Goal: Task Accomplishment & Management: Use online tool/utility

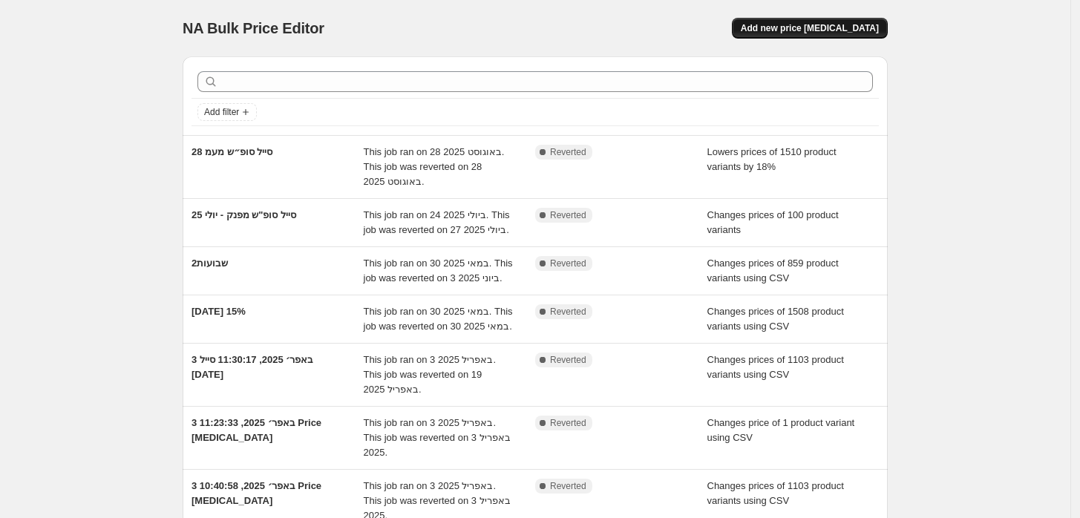
click at [796, 27] on span "Add new price change job" at bounding box center [810, 28] width 138 height 12
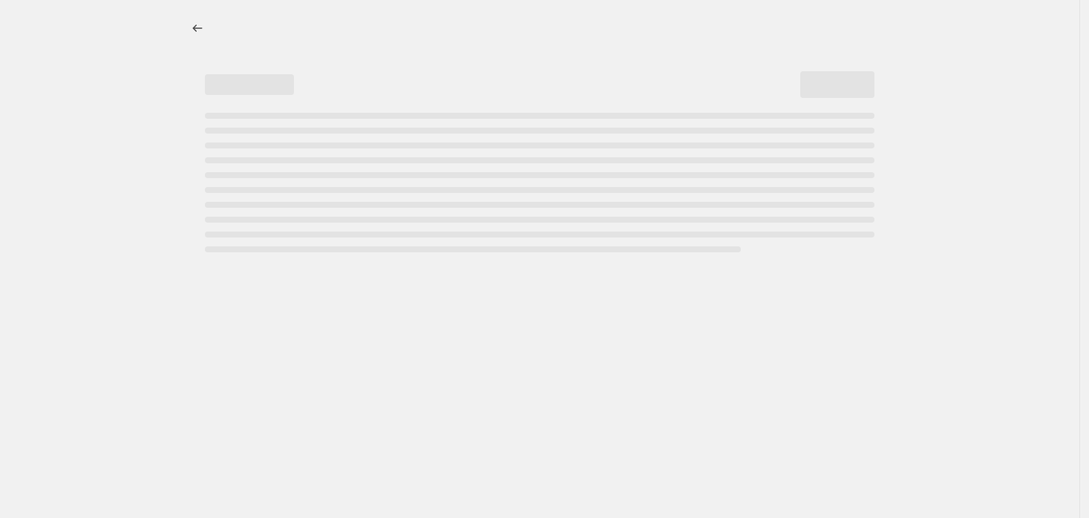
select select "percentage"
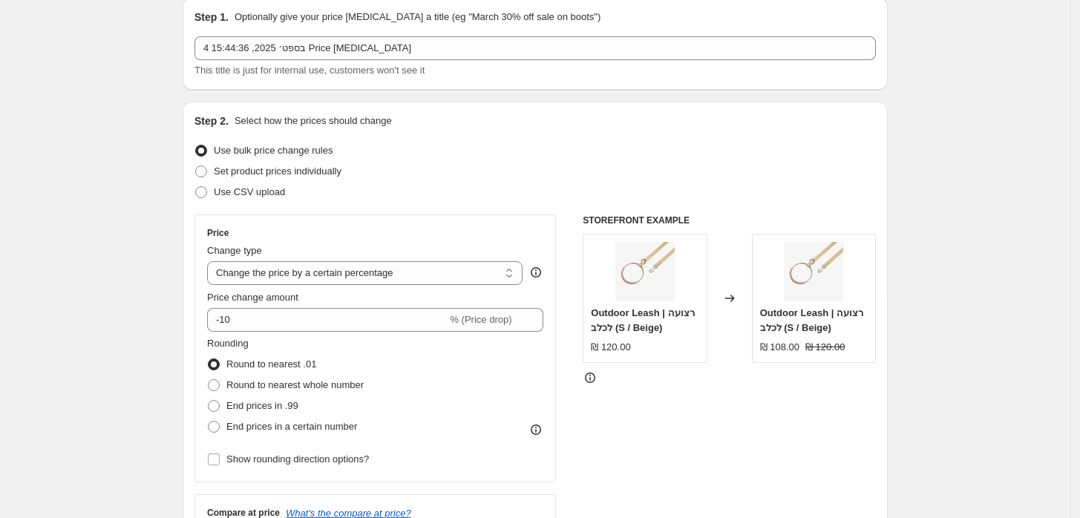
scroll to position [82, 0]
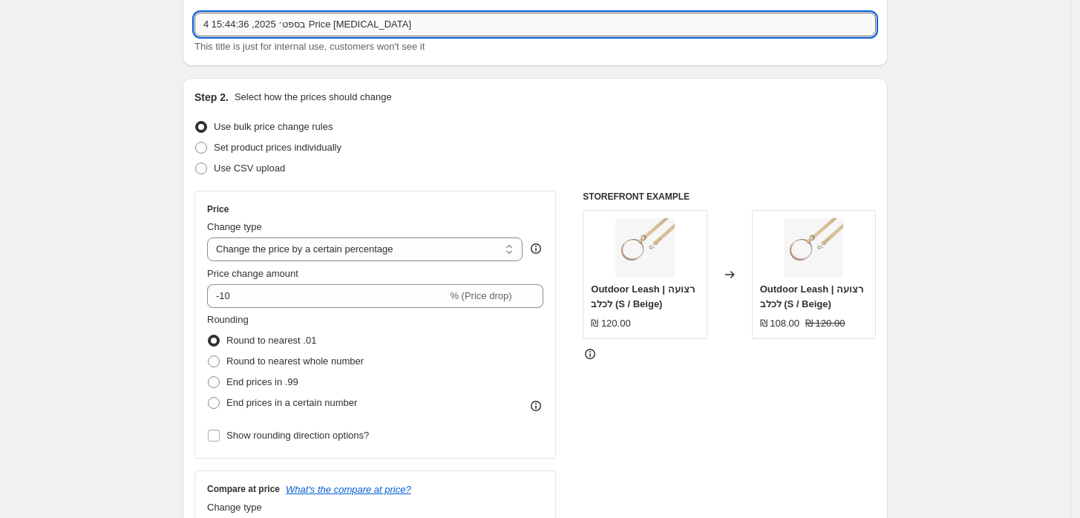
click at [437, 21] on input "4 בספט׳ 2025, 15:44:36 Price change job" at bounding box center [534, 25] width 681 height 24
click at [436, 23] on input "4 בספט׳ 2025, 15:44:36 Price change job" at bounding box center [534, 25] width 681 height 24
drag, startPoint x: 436, startPoint y: 31, endPoint x: 310, endPoint y: 19, distance: 126.0
click at [310, 19] on input "4 בספט׳ 2025, 15:44:36 Price change job" at bounding box center [534, 25] width 681 height 24
type input "4 בספט׳ 2025, 15:44:36 קריסטלים סופש"
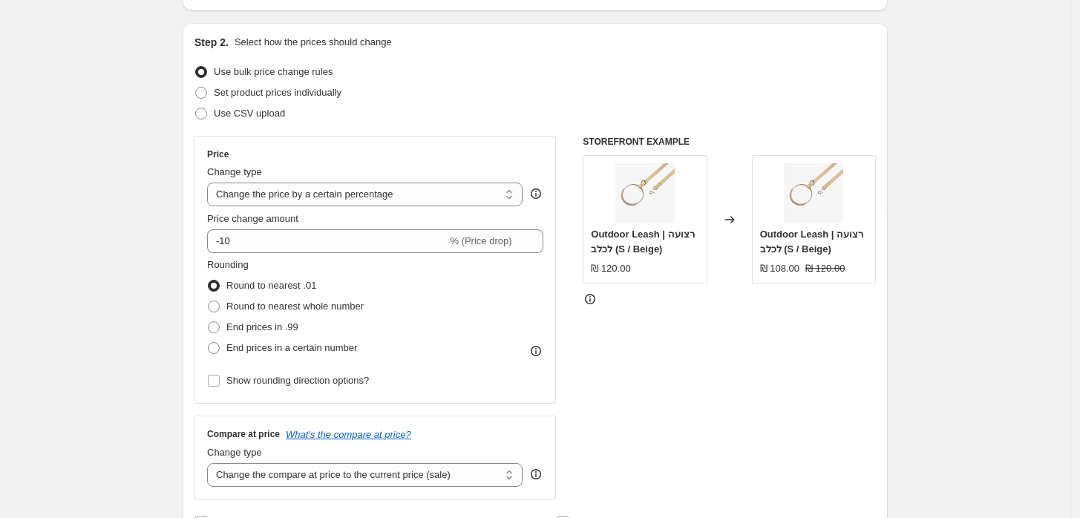
scroll to position [165, 0]
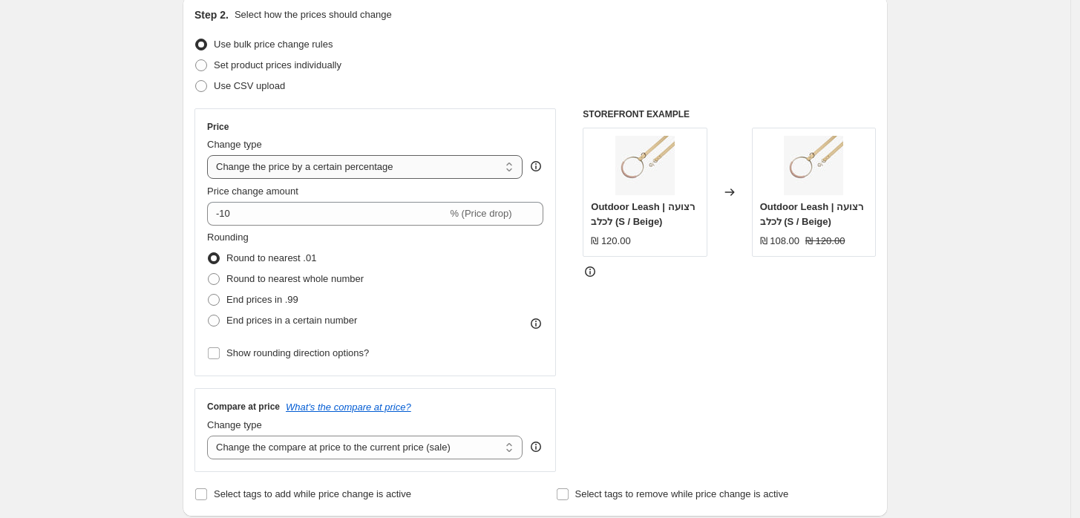
click at [298, 161] on select "Change the price to a certain amount Change the price by a certain amount Chang…" at bounding box center [364, 167] width 315 height 24
click at [211, 155] on select "Change the price to a certain amount Change the price by a certain amount Chang…" at bounding box center [364, 167] width 315 height 24
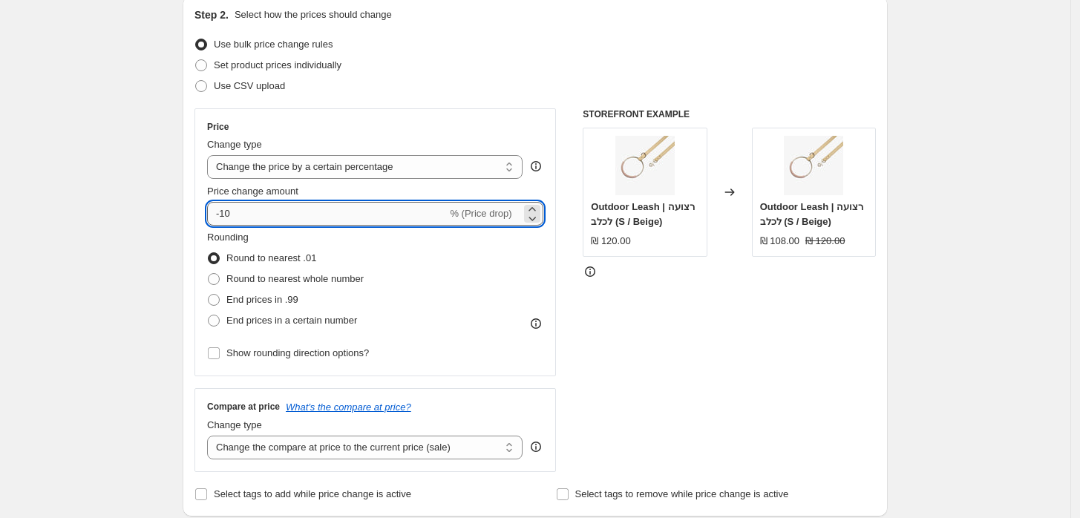
drag, startPoint x: 329, startPoint y: 205, endPoint x: 212, endPoint y: 220, distance: 118.2
click at [212, 220] on input "-10" at bounding box center [327, 214] width 240 height 24
type input "-1"
type input "-30"
click at [212, 220] on input "-30" at bounding box center [327, 214] width 240 height 24
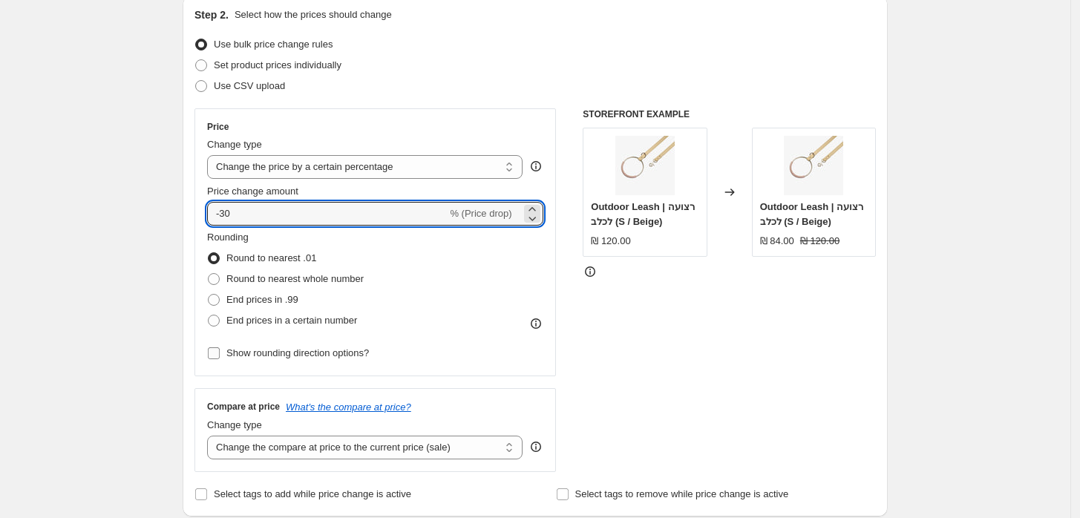
scroll to position [247, 0]
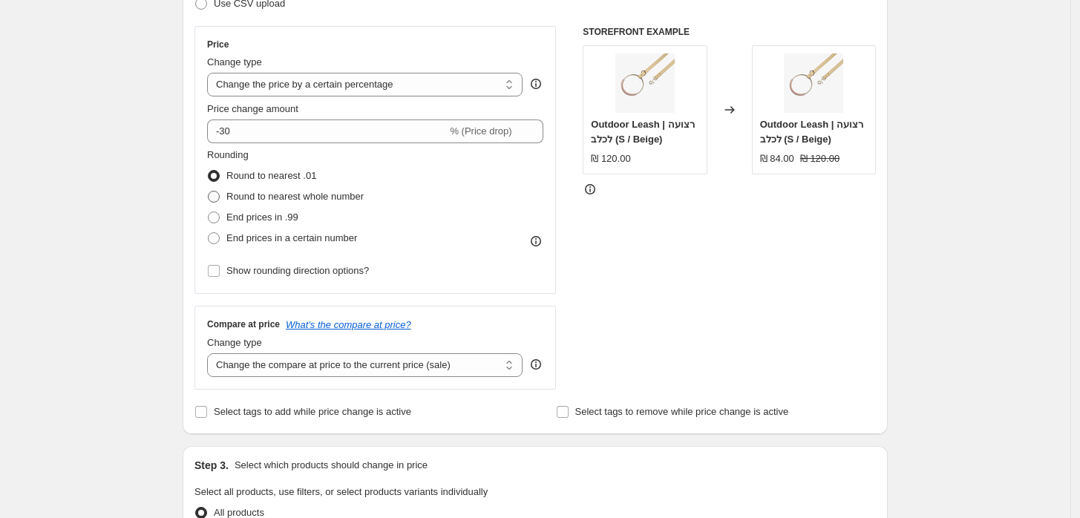
click at [281, 201] on span "Round to nearest whole number" at bounding box center [294, 196] width 137 height 11
click at [209, 191] on input "Round to nearest whole number" at bounding box center [208, 191] width 1 height 1
radio input "true"
click at [317, 275] on span "Show rounding direction options?" at bounding box center [297, 270] width 142 height 11
click at [220, 275] on input "Show rounding direction options?" at bounding box center [214, 271] width 12 height 12
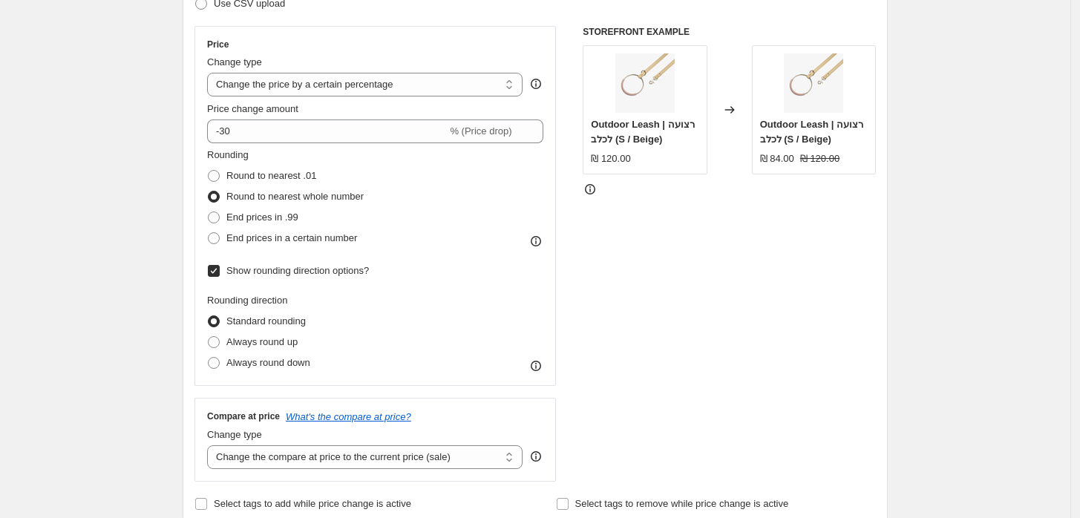
click at [317, 275] on span "Show rounding direction options?" at bounding box center [297, 270] width 142 height 11
click at [220, 275] on input "Show rounding direction options?" at bounding box center [214, 271] width 12 height 12
checkbox input "false"
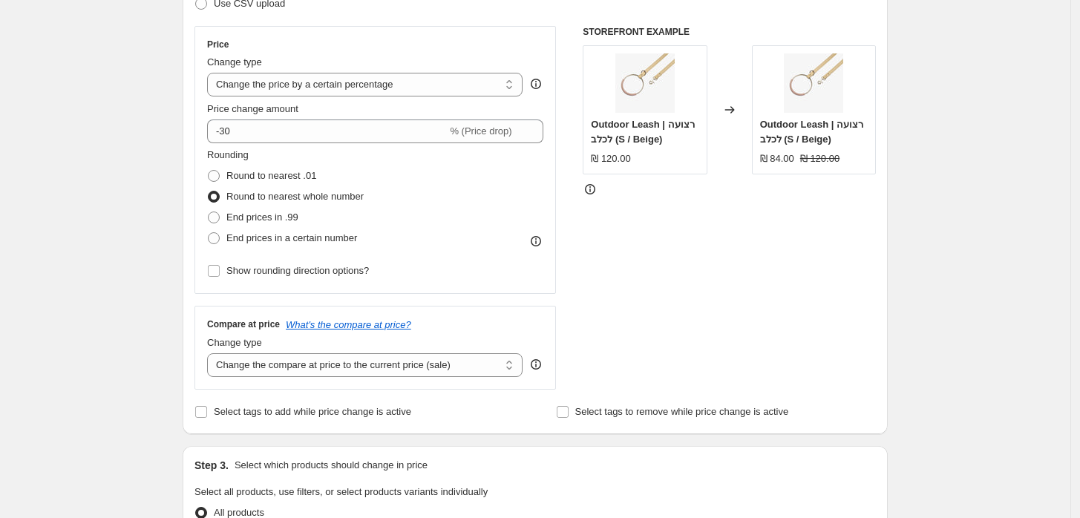
click at [142, 286] on div "Create new price change job. This page is ready Create new price change job Dra…" at bounding box center [535, 499] width 1070 height 1493
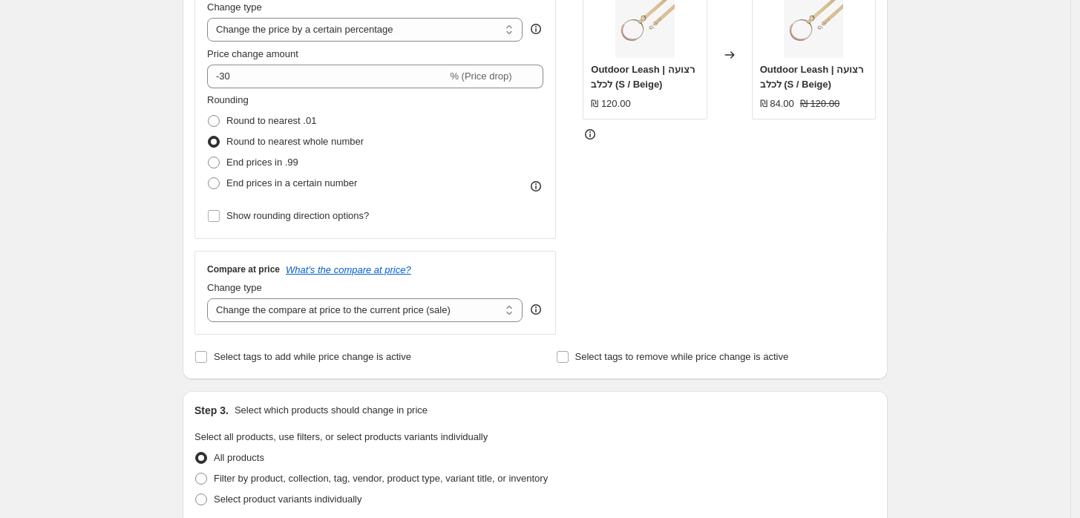
scroll to position [329, 0]
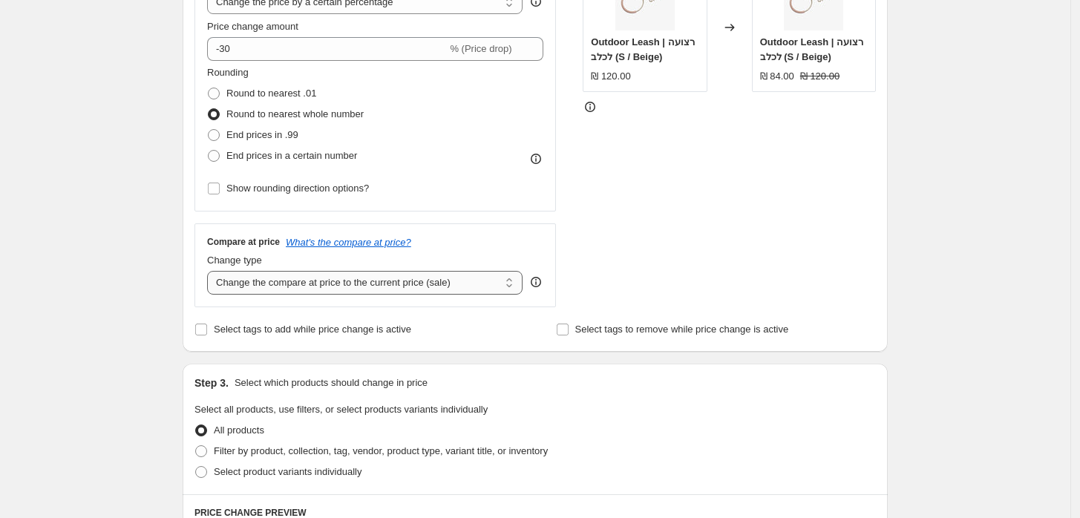
click at [326, 280] on select "Change the compare at price to the current price (sale) Change the compare at p…" at bounding box center [364, 283] width 315 height 24
click at [321, 280] on select "Change the compare at price to the current price (sale) Change the compare at p…" at bounding box center [364, 283] width 315 height 24
click at [453, 291] on select "Change the compare at price to the current price (sale) Change the compare at p…" at bounding box center [364, 283] width 315 height 24
click at [258, 329] on span "Select tags to add while price change is active" at bounding box center [312, 329] width 197 height 11
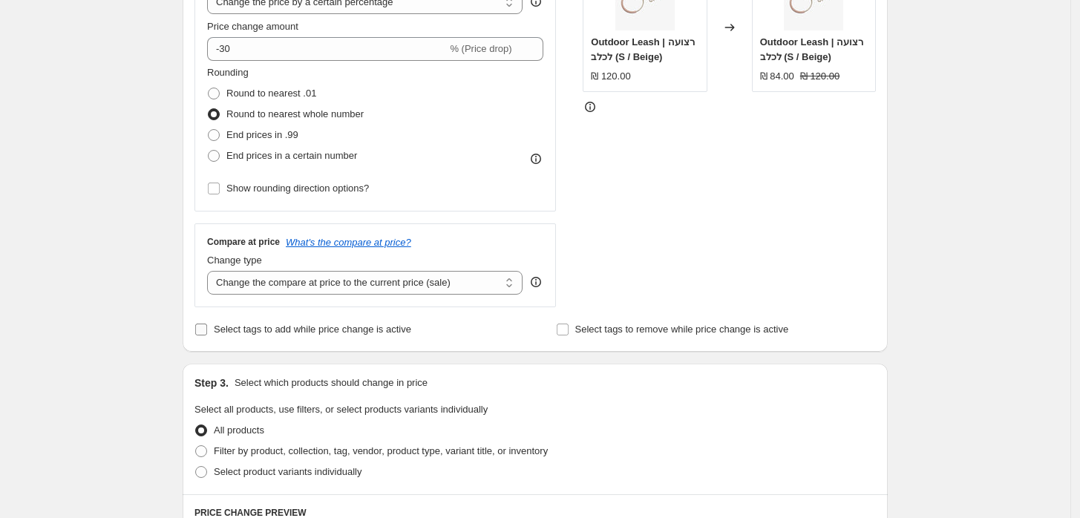
click at [207, 329] on input "Select tags to add while price change is active" at bounding box center [201, 330] width 12 height 12
checkbox input "true"
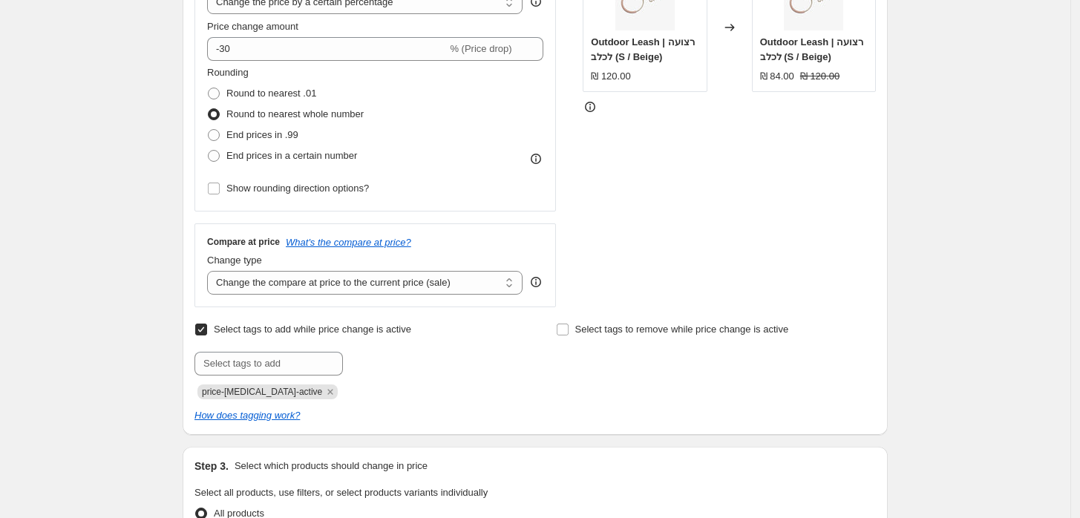
click at [87, 312] on div "Create new price change job. This page is ready Create new price change job Dra…" at bounding box center [535, 459] width 1070 height 1576
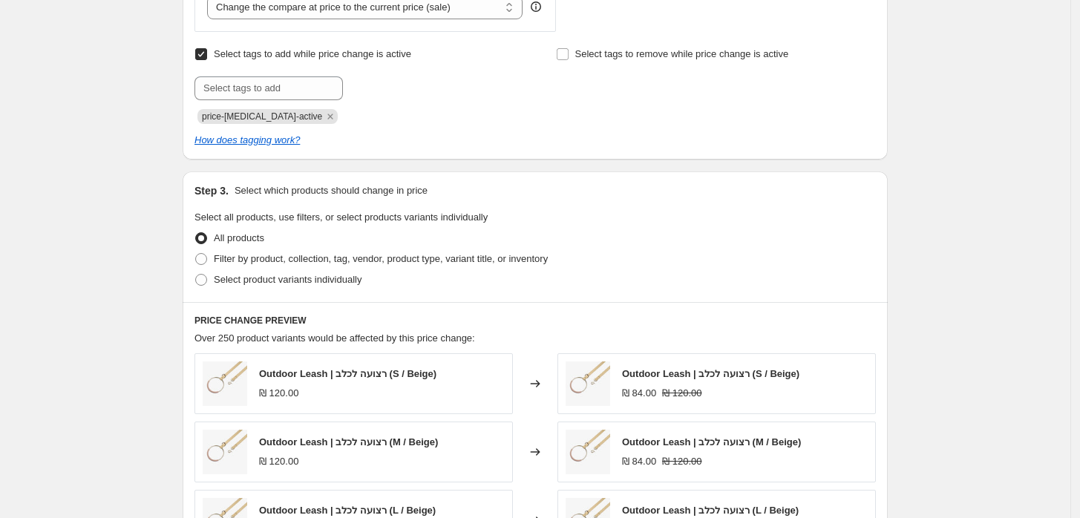
scroll to position [659, 0]
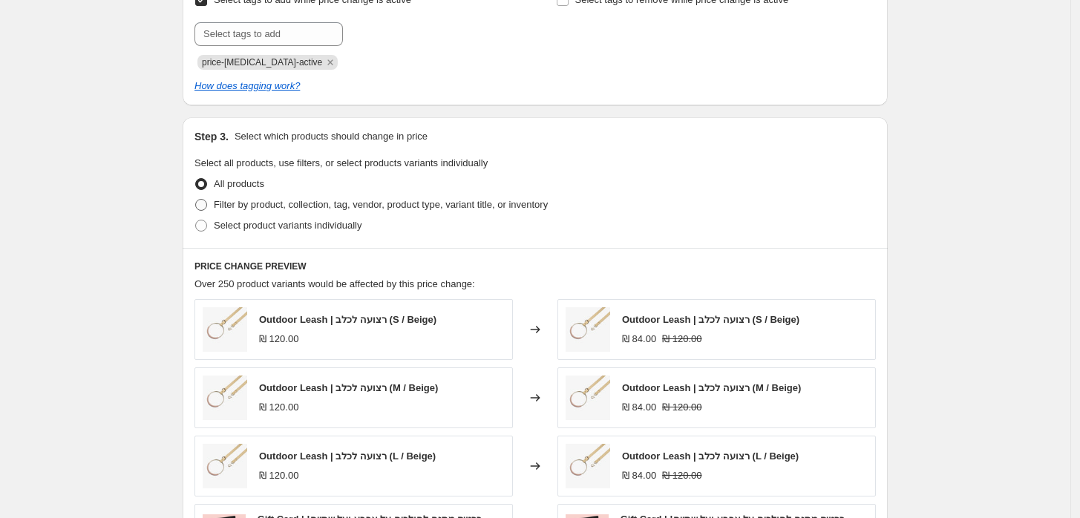
click at [341, 207] on span "Filter by product, collection, tag, vendor, product type, variant title, or inv…" at bounding box center [381, 204] width 334 height 11
click at [196, 200] on input "Filter by product, collection, tag, vendor, product type, variant title, or inv…" at bounding box center [195, 199] width 1 height 1
radio input "true"
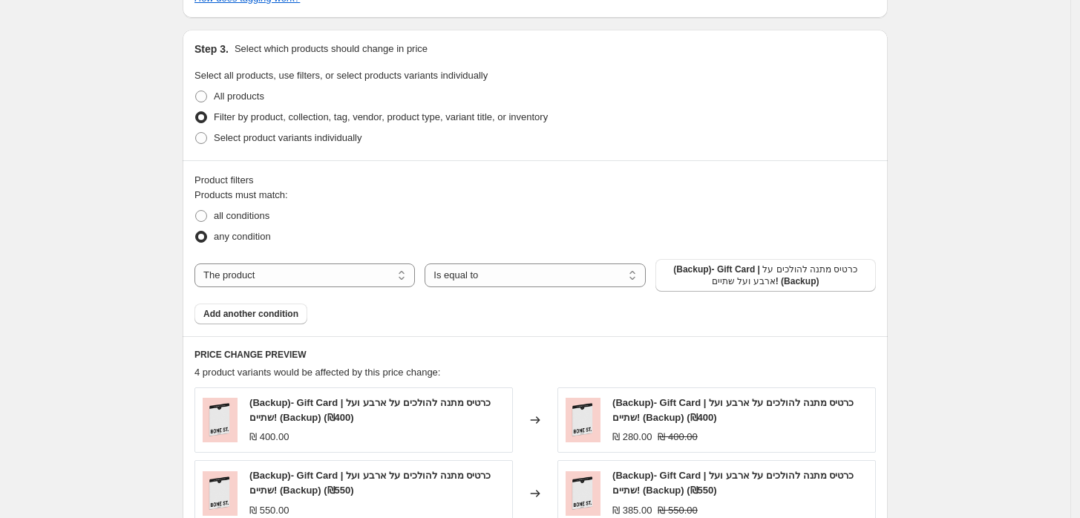
scroll to position [742, 0]
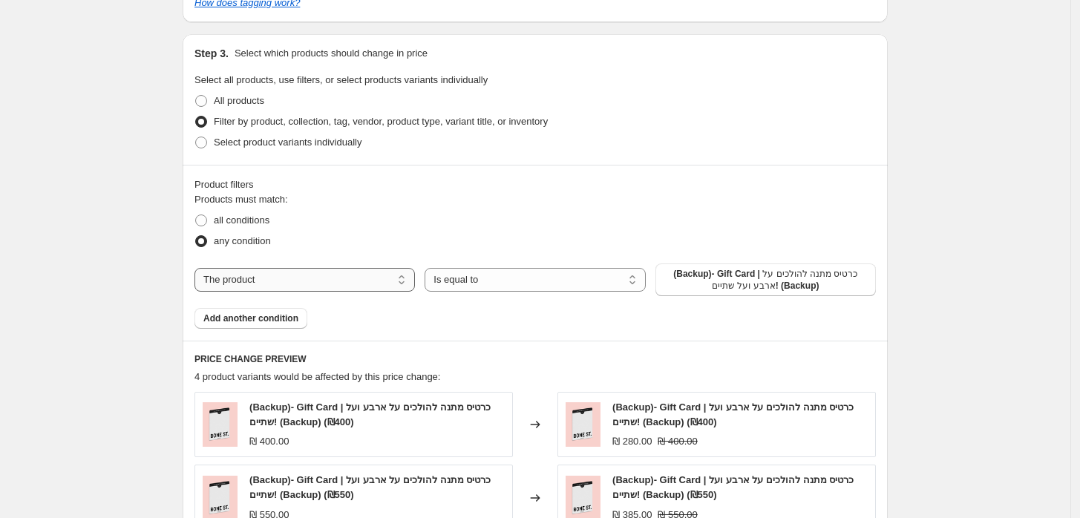
click at [312, 286] on select "The product The product's collection The product's tag The product's vendor The…" at bounding box center [304, 280] width 220 height 24
select select "collection"
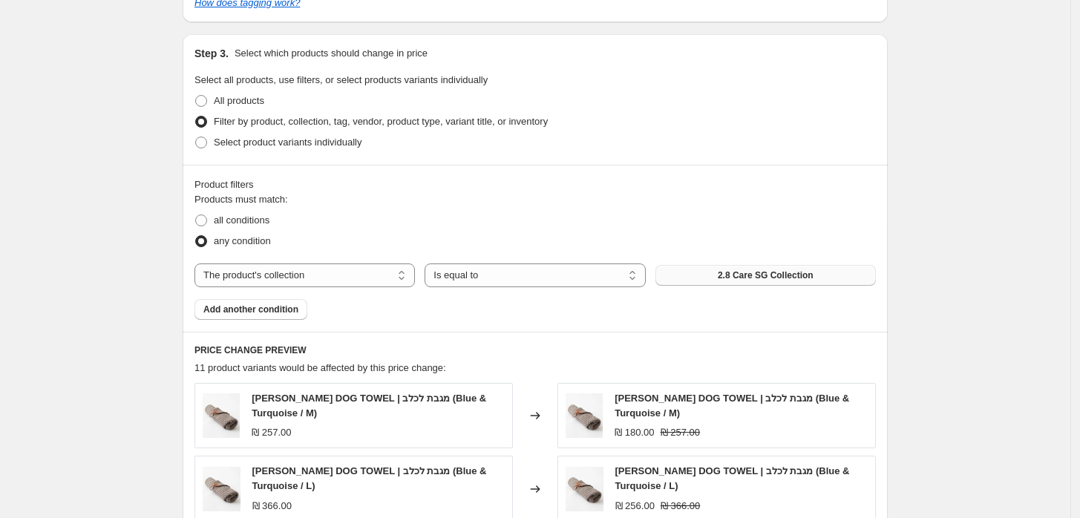
click at [706, 277] on button "2.8 Care SG Collection" at bounding box center [765, 275] width 220 height 21
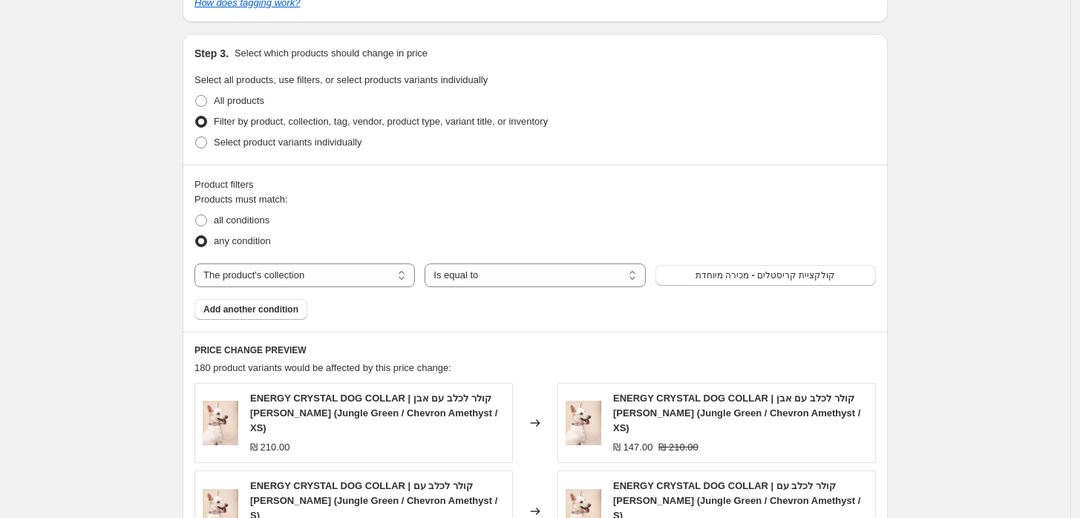
click at [154, 209] on div "Create new price change job. This page is ready Create new price change job Dra…" at bounding box center [535, 166] width 1070 height 1816
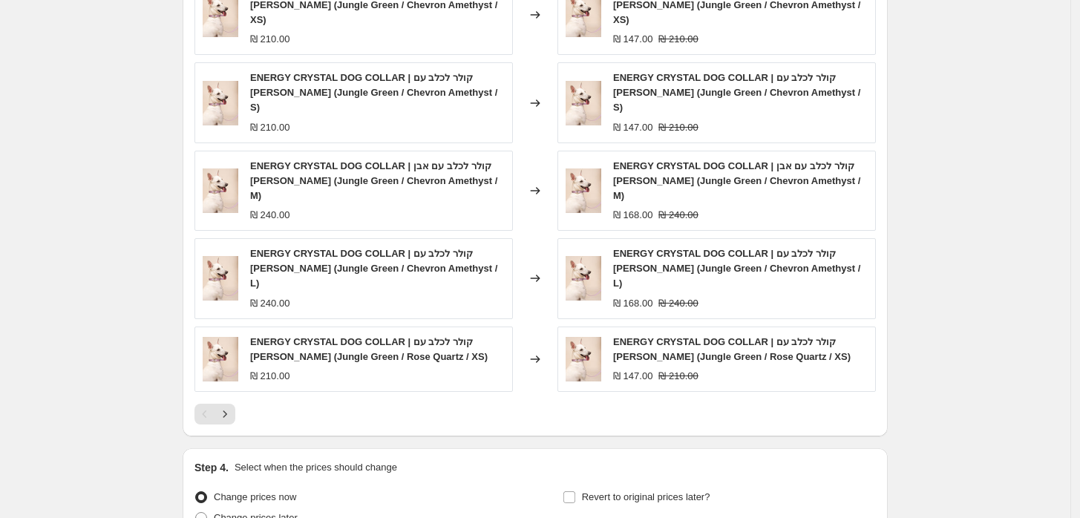
scroll to position [1236, 0]
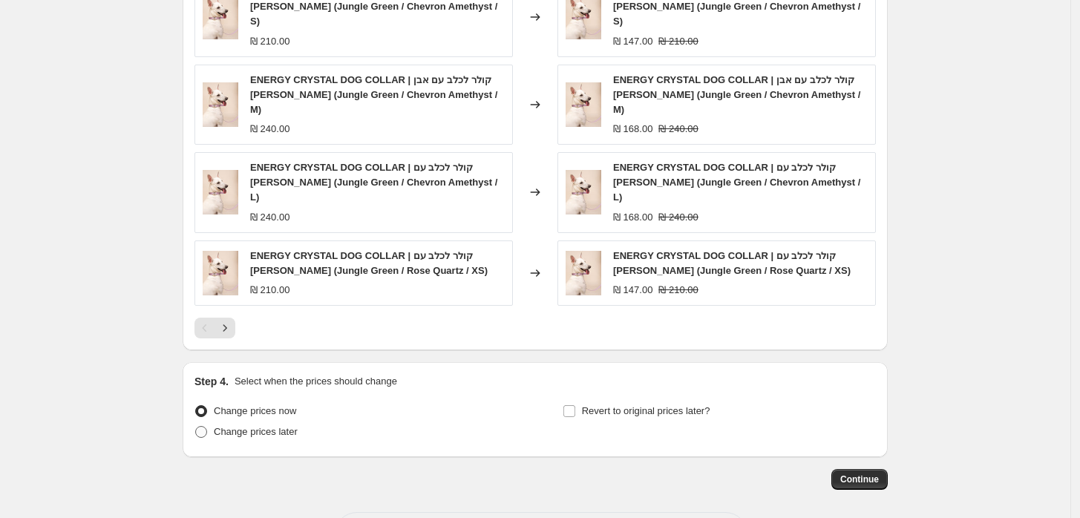
click at [232, 426] on span "Change prices later" at bounding box center [256, 431] width 84 height 11
click at [196, 426] on input "Change prices later" at bounding box center [195, 426] width 1 height 1
radio input "true"
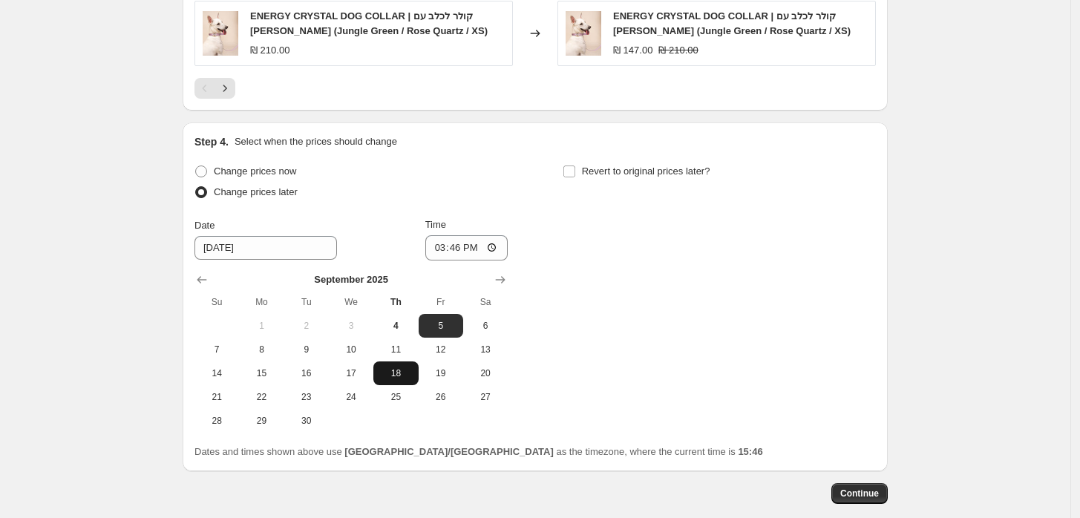
scroll to position [1484, 0]
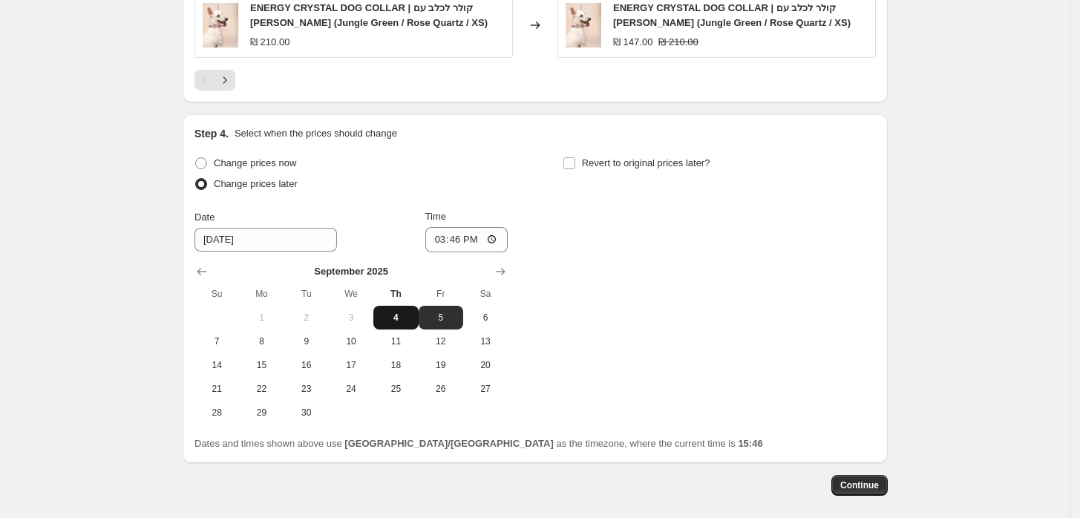
click at [406, 306] on button "4" at bounding box center [395, 318] width 45 height 24
type input "9/4/2025"
click at [484, 227] on input "15:46" at bounding box center [466, 239] width 83 height 25
type input "18:00"
click at [582, 153] on label "Revert to original prices later?" at bounding box center [636, 163] width 148 height 21
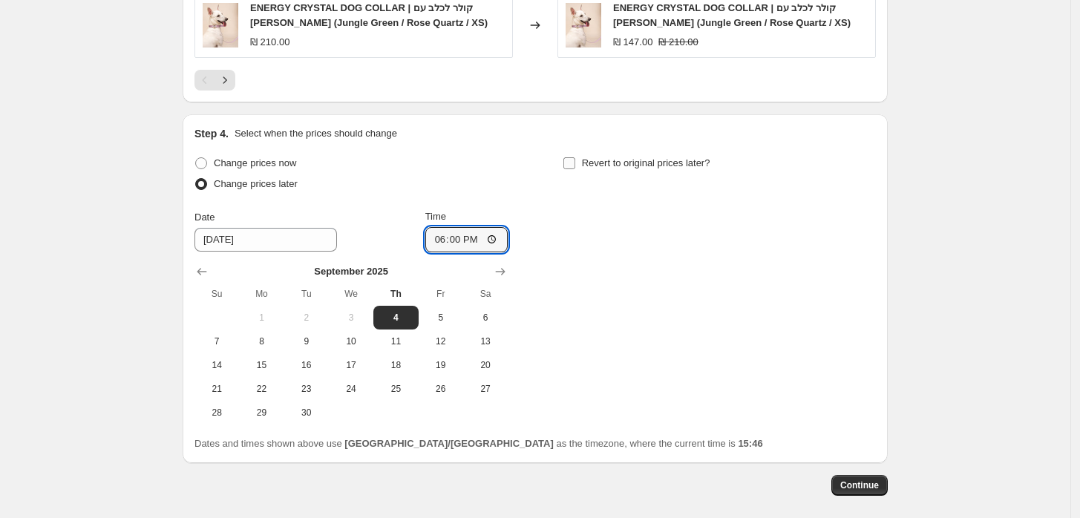
click at [575, 157] on input "Revert to original prices later?" at bounding box center [569, 163] width 12 height 12
checkbox input "true"
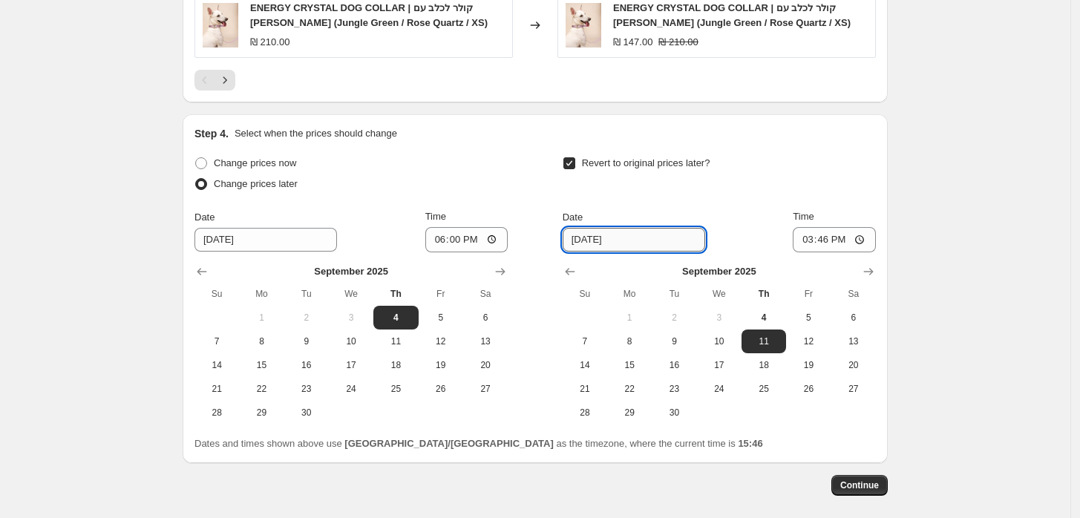
click at [617, 228] on input "9/11/2025" at bounding box center [633, 240] width 142 height 24
click at [597, 335] on span "7" at bounding box center [584, 341] width 33 height 12
type input "9/7/2025"
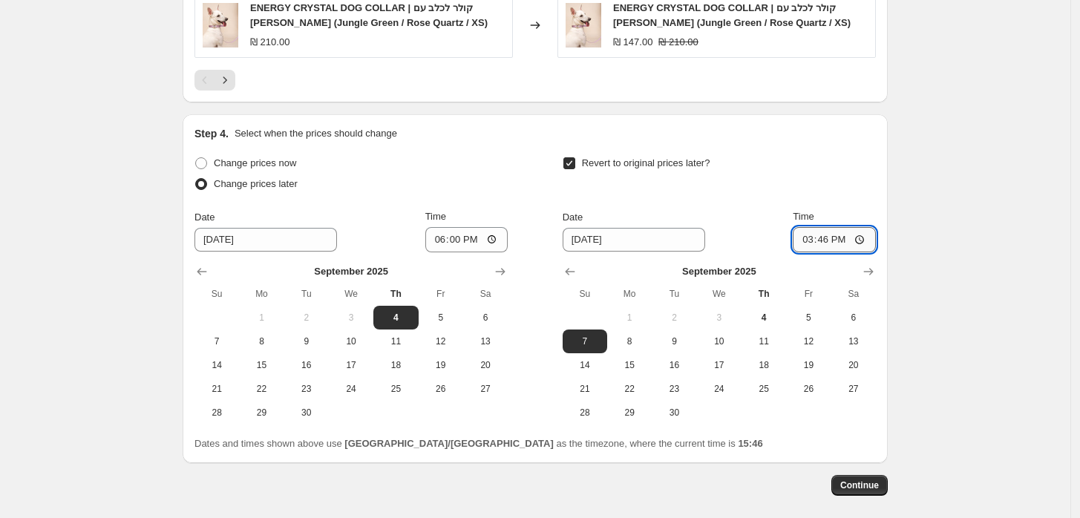
click at [850, 227] on input "15:46" at bounding box center [833, 239] width 83 height 25
type input "11:00"
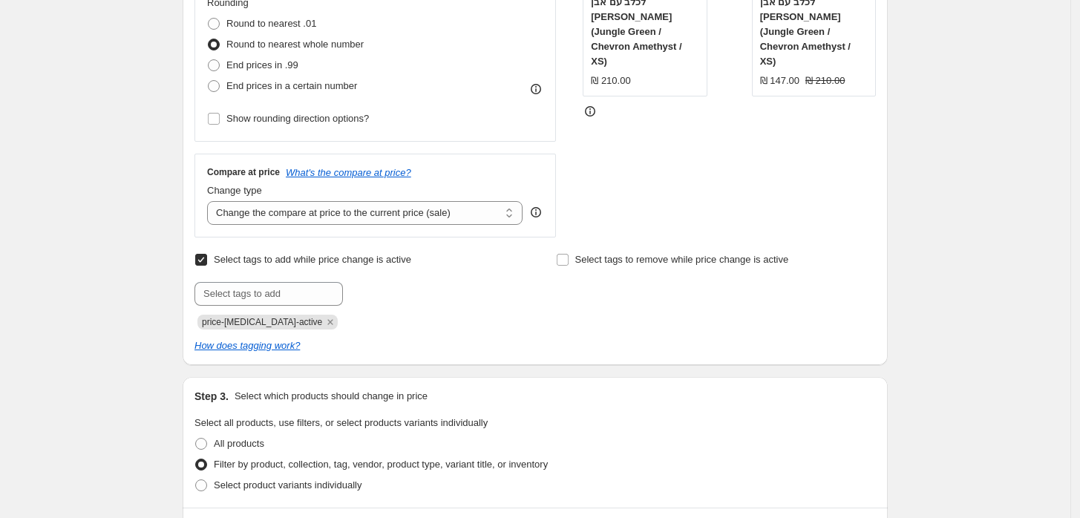
scroll to position [0, 0]
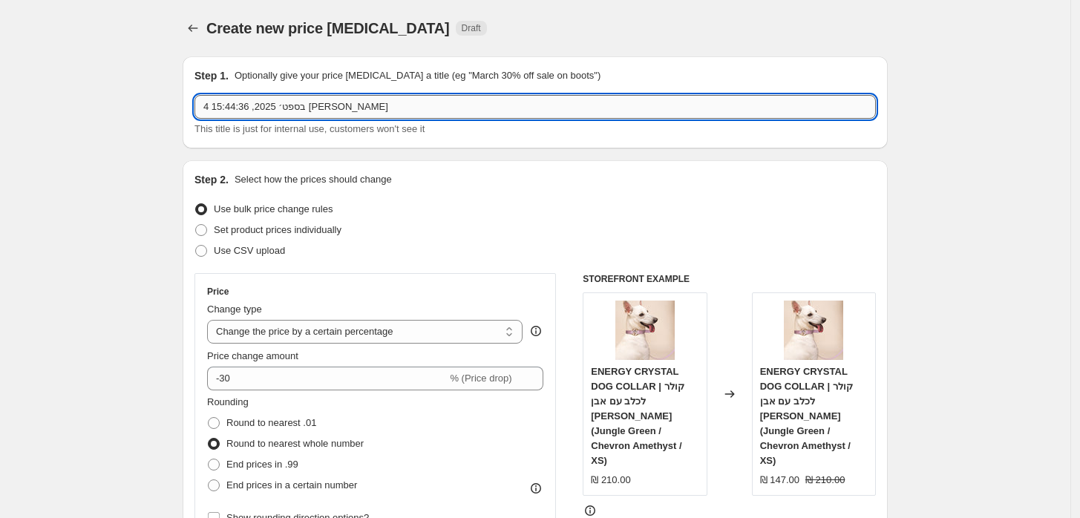
click at [456, 106] on input "4 בספט׳ 2025, 15:44:36 קריסטלים סופש" at bounding box center [534, 107] width 681 height 24
click at [772, 111] on input "4 בספט׳ 2025, 15:44:36 קריסטלים סופש" at bounding box center [534, 107] width 681 height 24
click at [679, 108] on input "4 בספט׳ 2025, 15:44:36 קריסטלים סופש" at bounding box center [534, 107] width 681 height 24
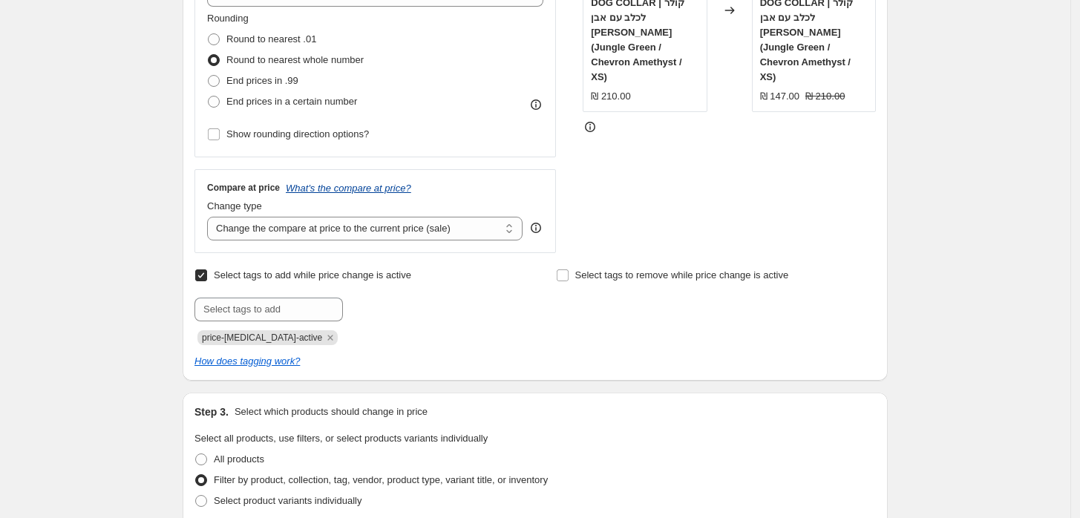
scroll to position [412, 0]
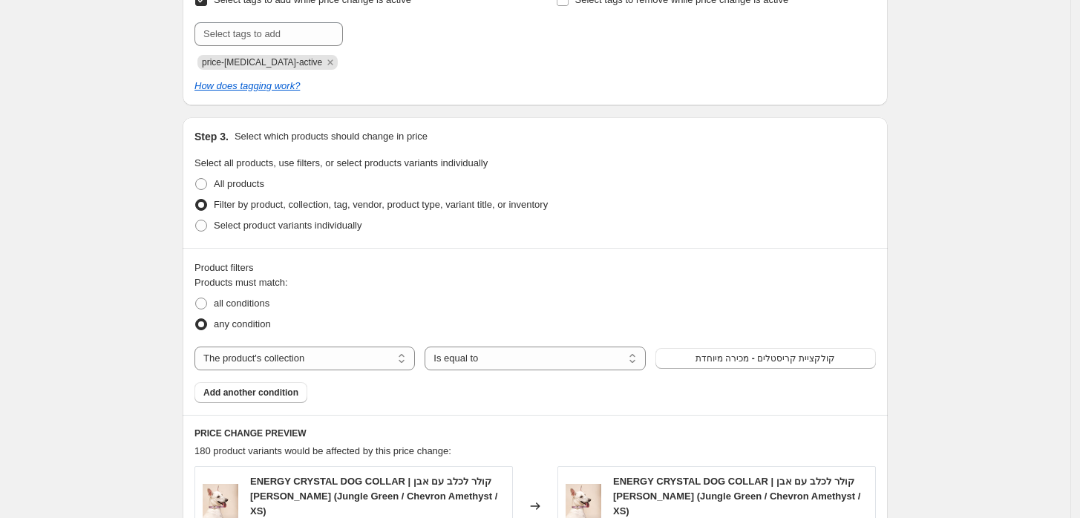
click at [131, 214] on div "Create new price change job. This page is ready Create new price change job Dra…" at bounding box center [535, 376] width 1070 height 2070
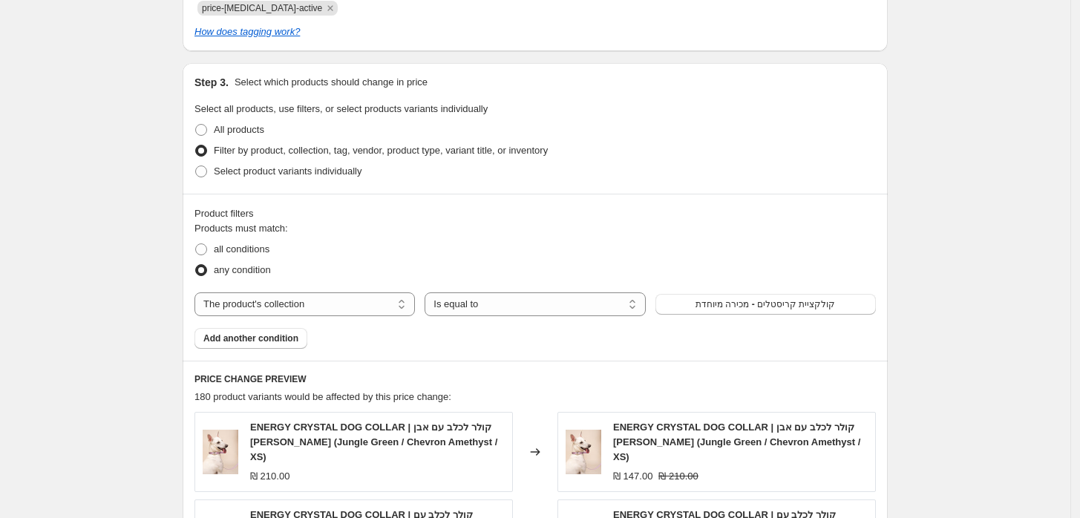
scroll to position [742, 0]
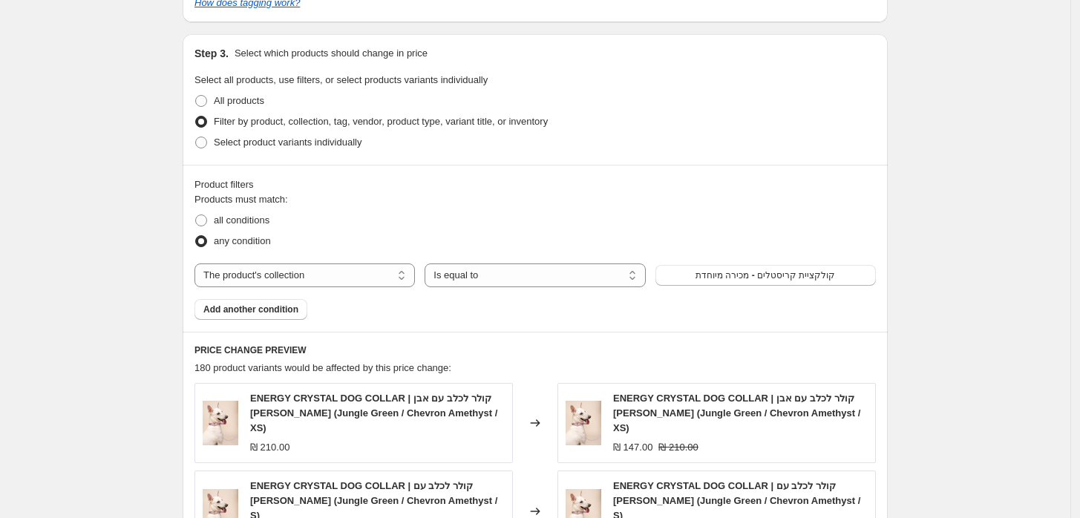
click at [89, 156] on div "Create new price change job. This page is ready Create new price change job Dra…" at bounding box center [535, 293] width 1070 height 2070
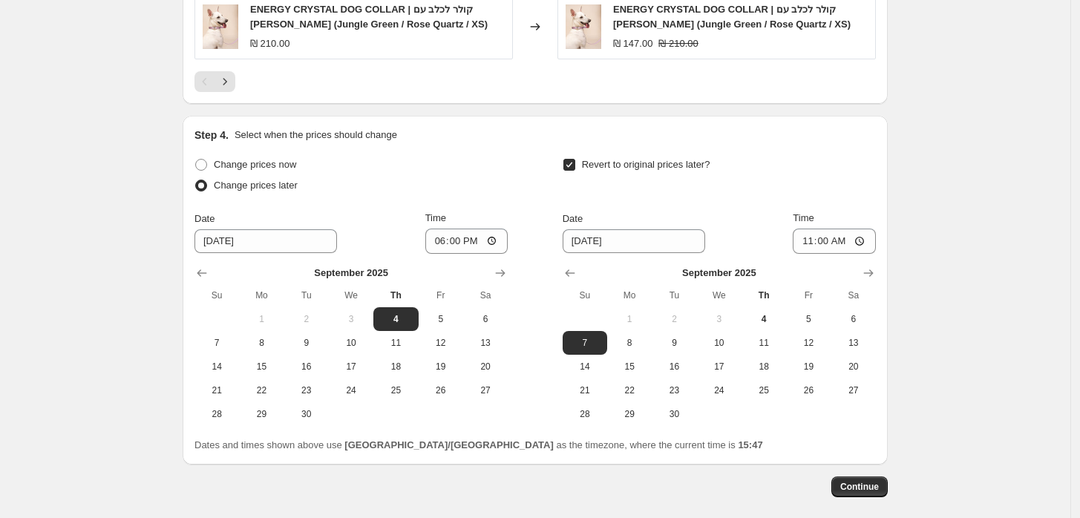
scroll to position [1492, 0]
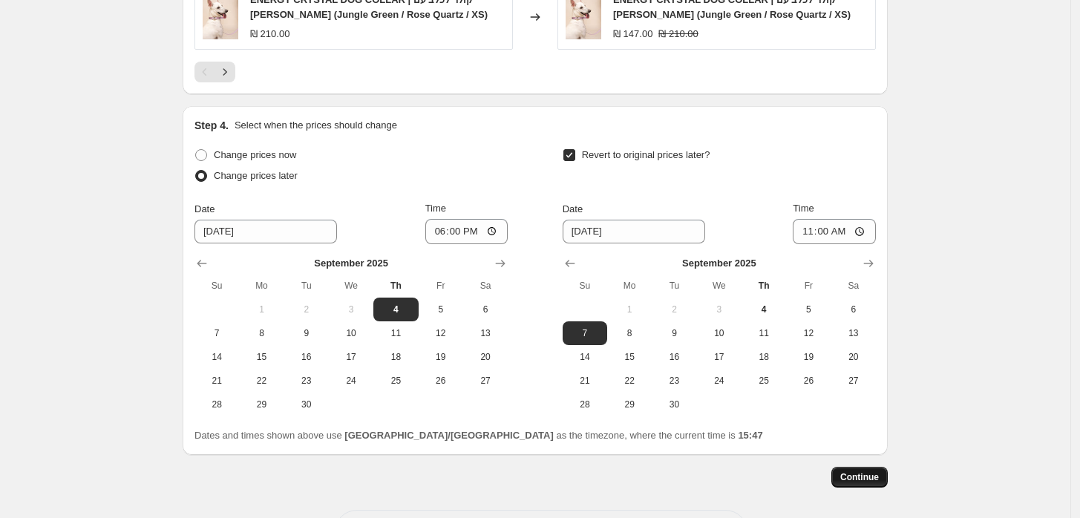
click at [859, 471] on span "Continue" at bounding box center [859, 477] width 39 height 12
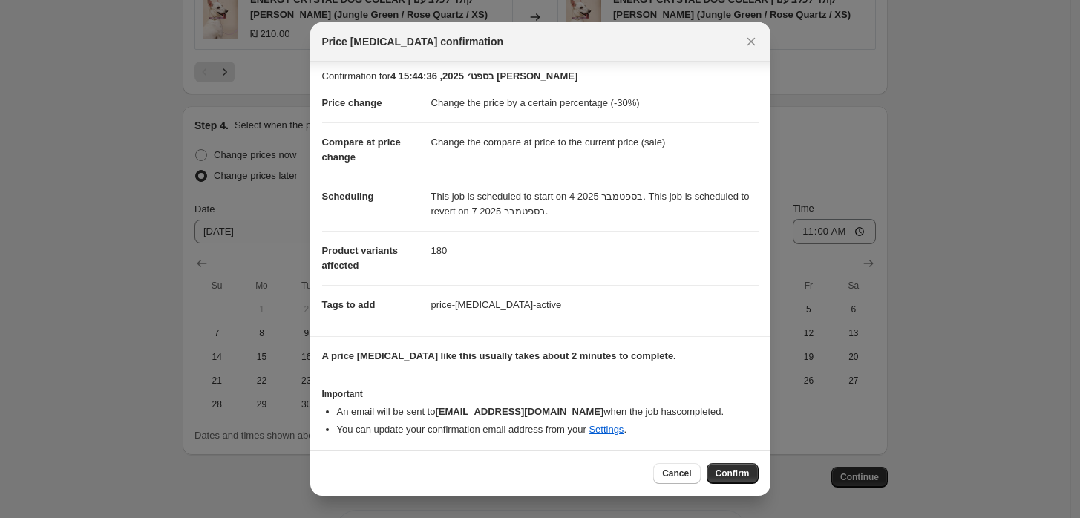
scroll to position [5, 0]
click at [469, 263] on dd "180" at bounding box center [594, 249] width 327 height 39
click at [726, 472] on span "Confirm" at bounding box center [732, 473] width 34 height 12
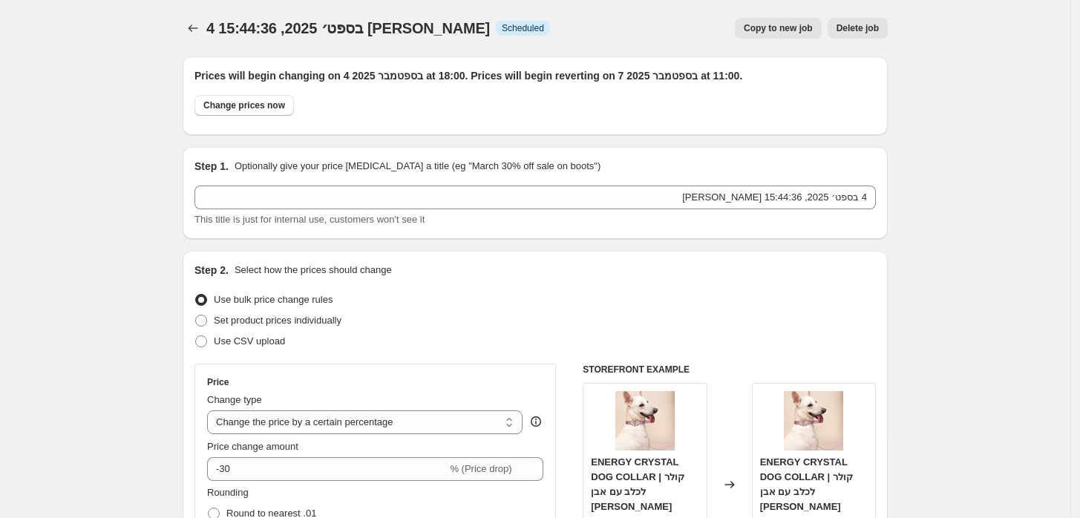
click at [193, 24] on icon "Price change jobs" at bounding box center [193, 28] width 15 height 15
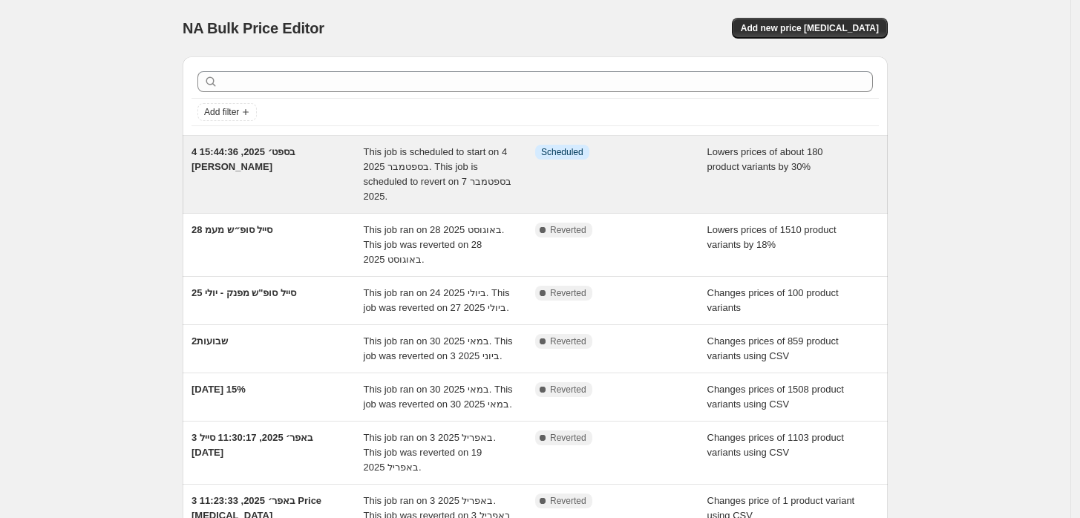
click at [588, 177] on div "Info Scheduled" at bounding box center [621, 174] width 172 height 59
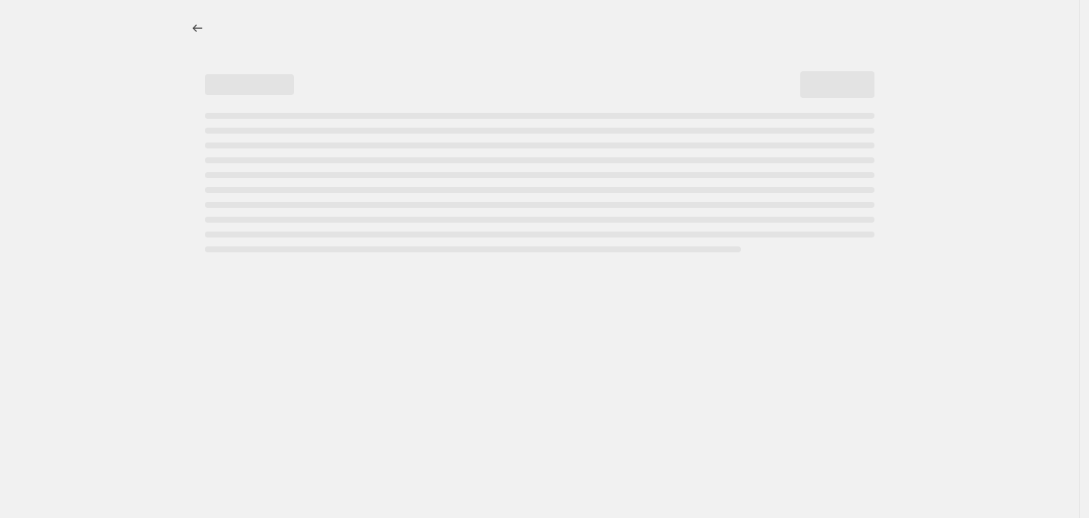
select select "percentage"
select select "collection"
